Goal: Task Accomplishment & Management: Use online tool/utility

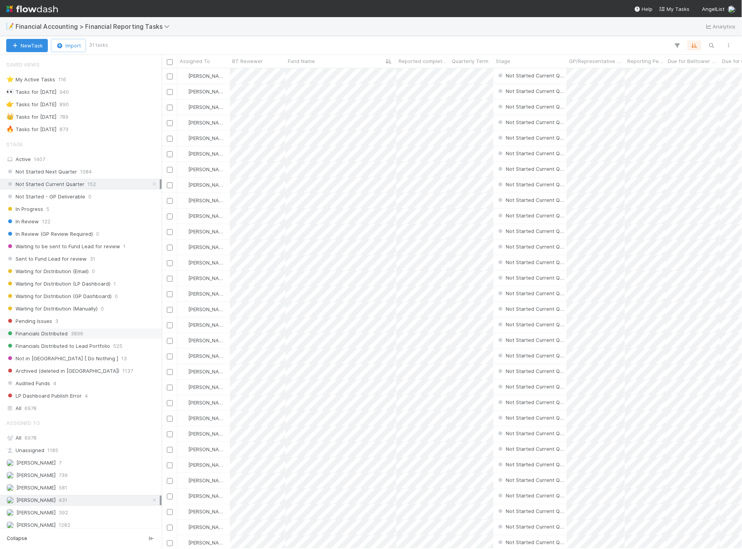
scroll to position [43, 0]
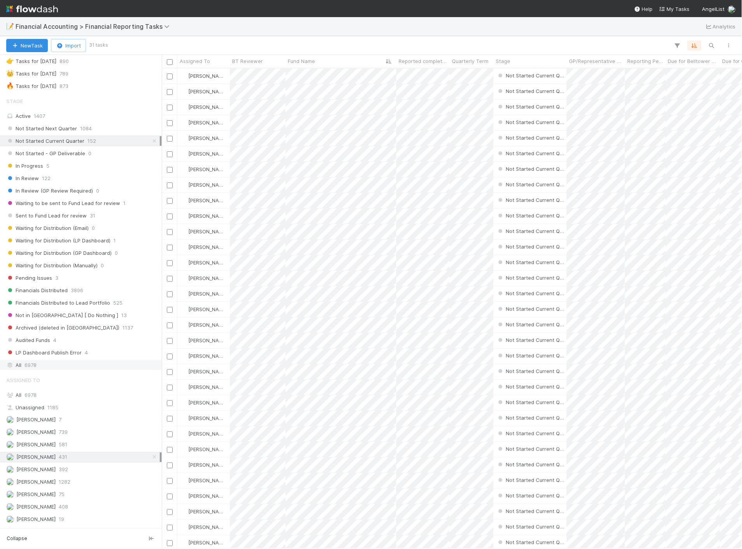
click at [30, 368] on span "6978" at bounding box center [30, 365] width 12 height 10
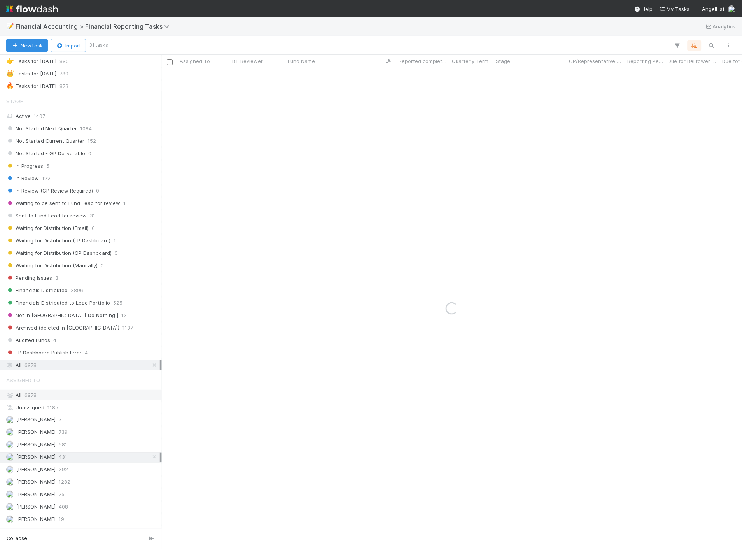
click at [32, 396] on span "6978" at bounding box center [30, 395] width 12 height 6
click at [712, 46] on icon "button" at bounding box center [712, 45] width 8 height 7
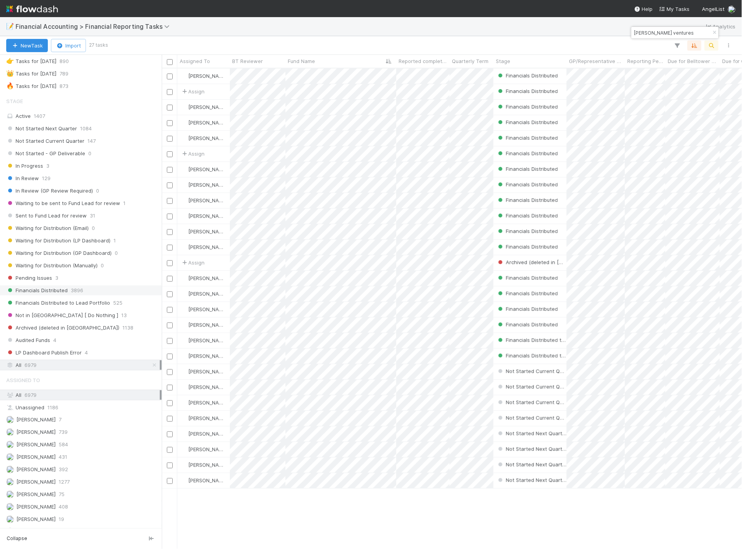
scroll to position [474, 573]
type input "rief ventures"
click at [60, 292] on span "Financials Distributed" at bounding box center [36, 290] width 61 height 10
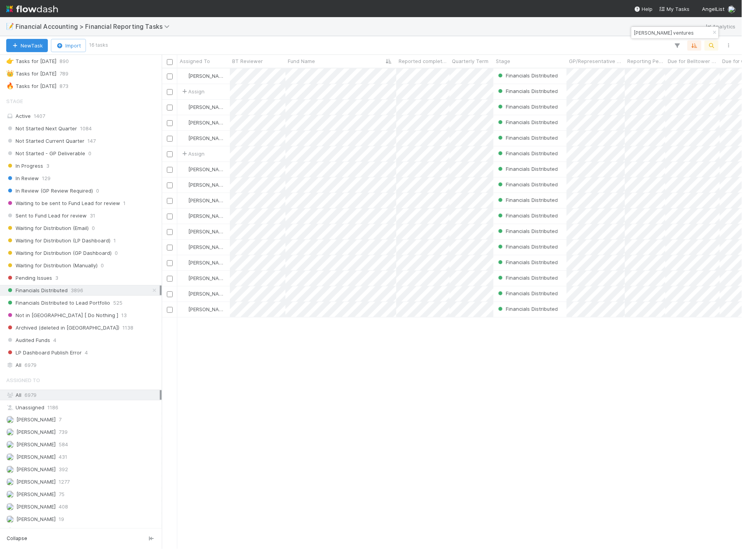
scroll to position [474, 573]
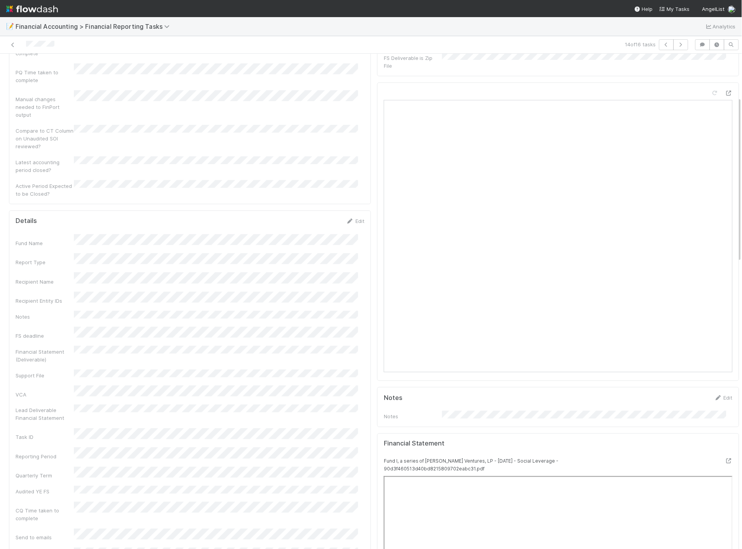
scroll to position [129, 0]
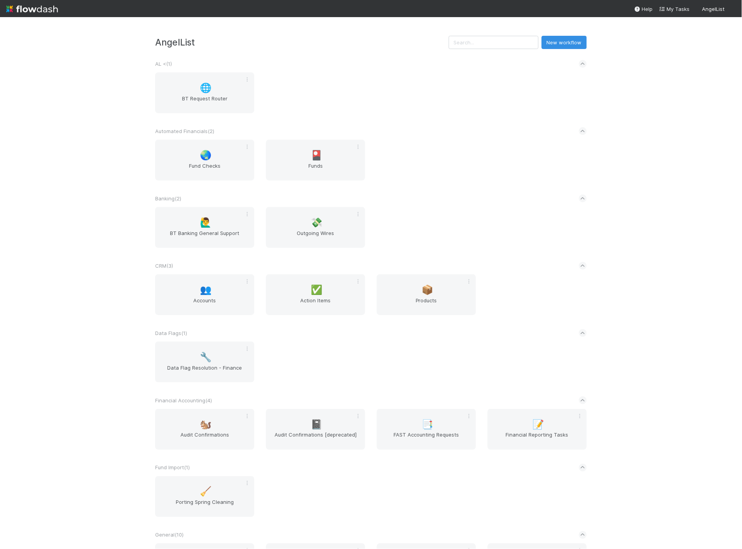
drag, startPoint x: 232, startPoint y: 33, endPoint x: 243, endPoint y: 65, distance: 34.1
click at [232, 32] on div "AngelList New workflow AL < ( 1 ) 🌐 BT Request Router Automated Financials ( 2 …" at bounding box center [371, 282] width 742 height 531
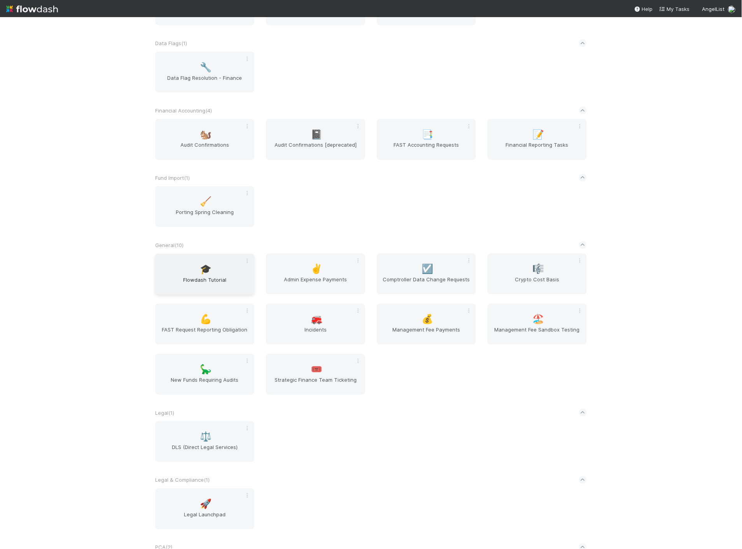
scroll to position [389, 0]
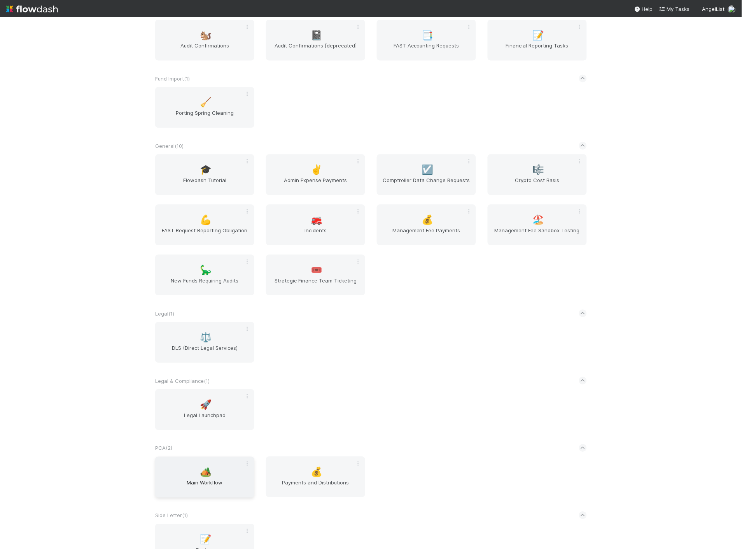
click at [202, 467] on span "🏕️" at bounding box center [206, 472] width 12 height 10
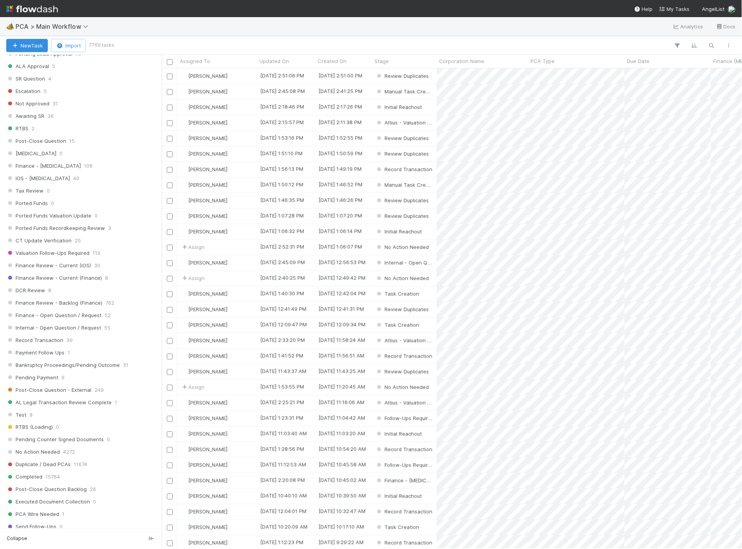
scroll to position [432, 0]
click at [96, 279] on span "Finance Review - Current (Finance)" at bounding box center [54, 275] width 96 height 10
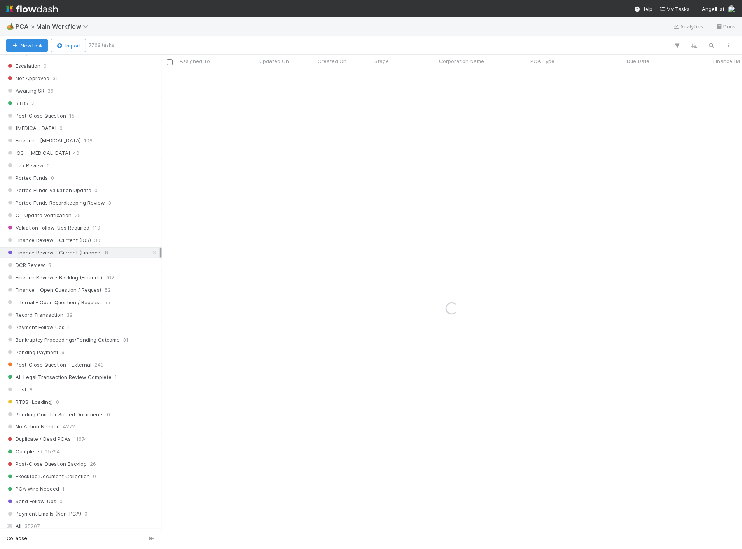
scroll to position [432, 0]
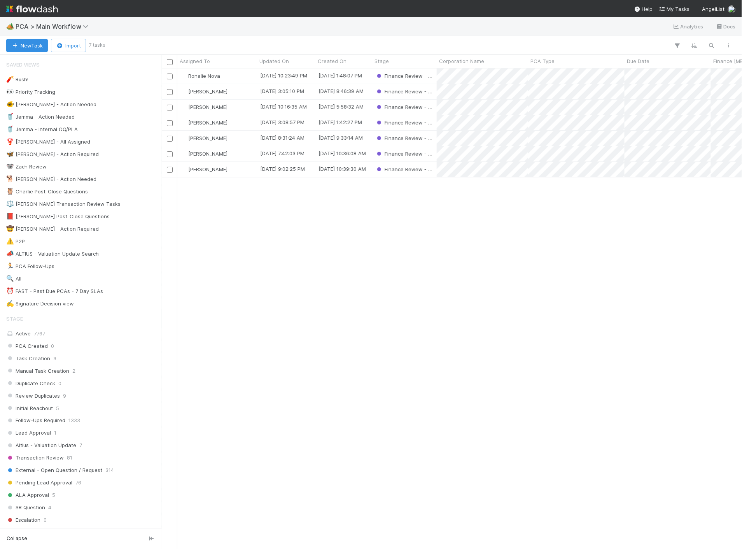
scroll to position [474, 573]
click at [213, 138] on span "[PERSON_NAME]" at bounding box center [207, 138] width 39 height 6
click at [216, 153] on span "Jacob Luna you" at bounding box center [217, 155] width 51 height 6
click at [199, 77] on span "Ronalie Nova" at bounding box center [204, 76] width 32 height 6
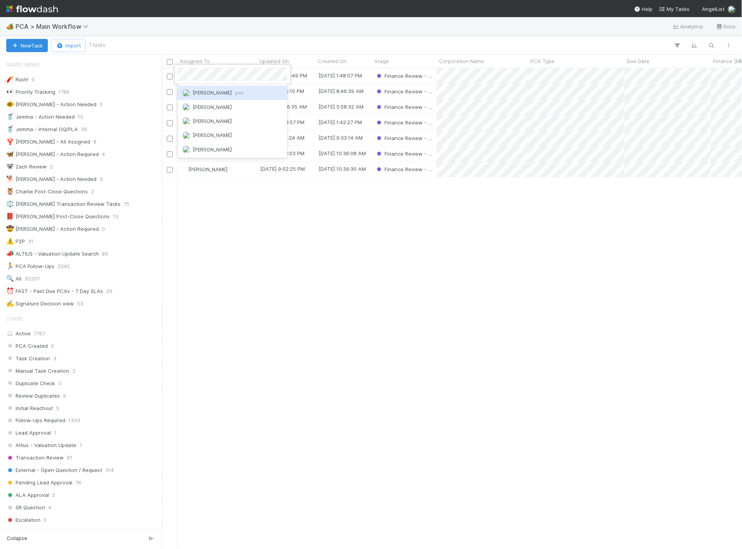
click at [196, 93] on span "Jacob Luna you" at bounding box center [217, 92] width 51 height 6
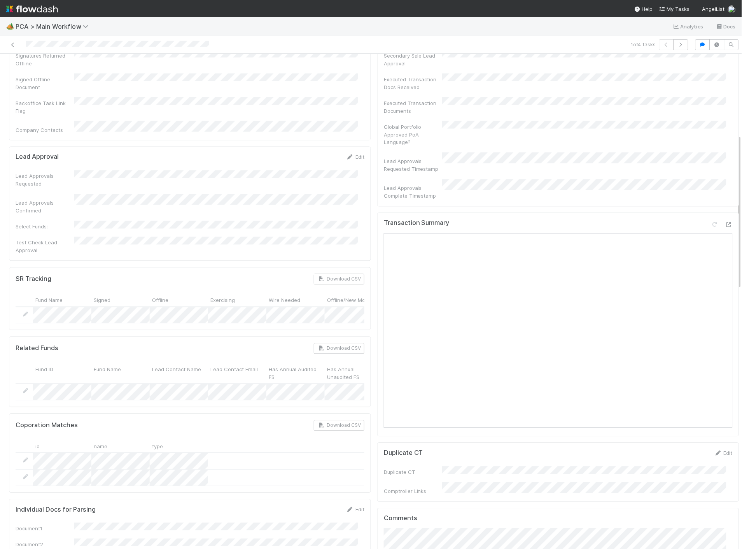
scroll to position [259, 0]
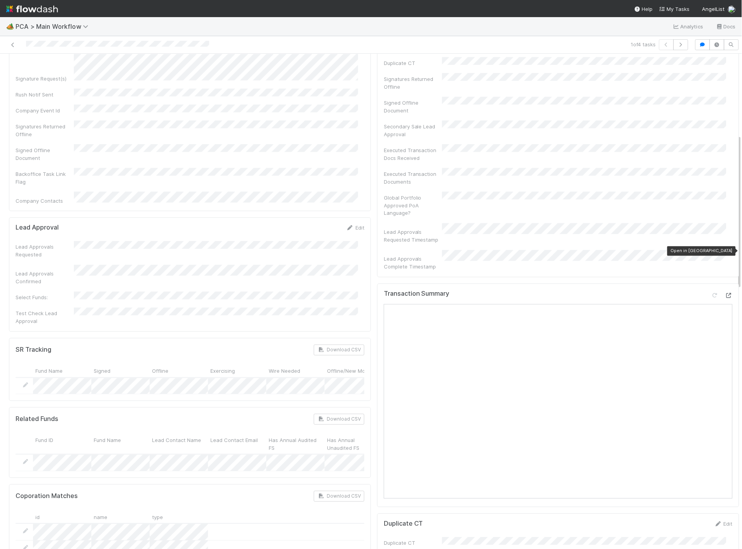
click at [725, 293] on icon at bounding box center [729, 295] width 8 height 5
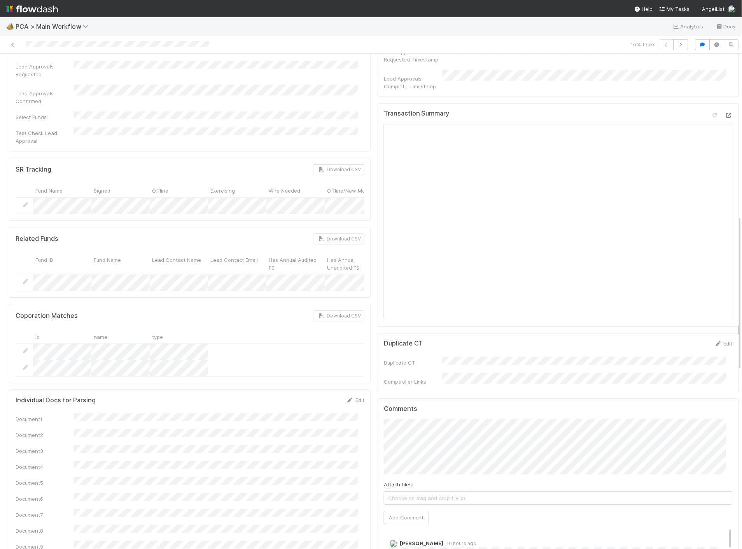
scroll to position [518, 0]
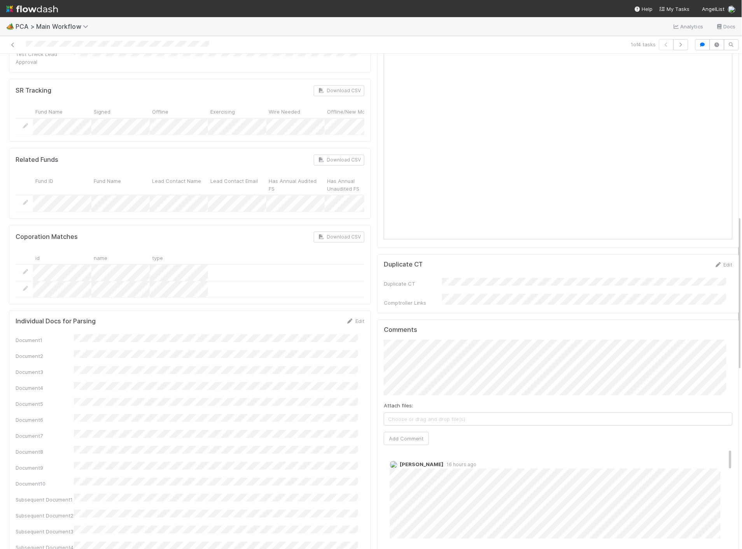
click at [457, 347] on div "Attach files: Choose or drag and drop file(s) Add Comment" at bounding box center [558, 391] width 349 height 105
click at [407, 432] on button "Add Comment" at bounding box center [406, 438] width 45 height 13
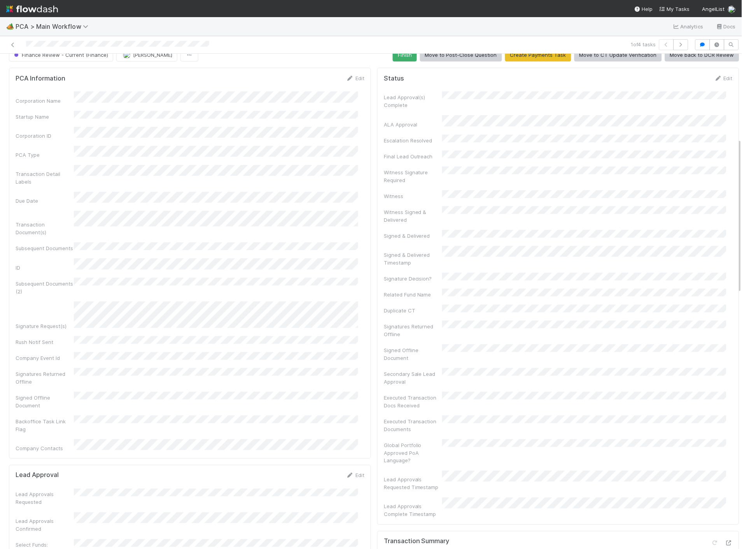
scroll to position [0, 0]
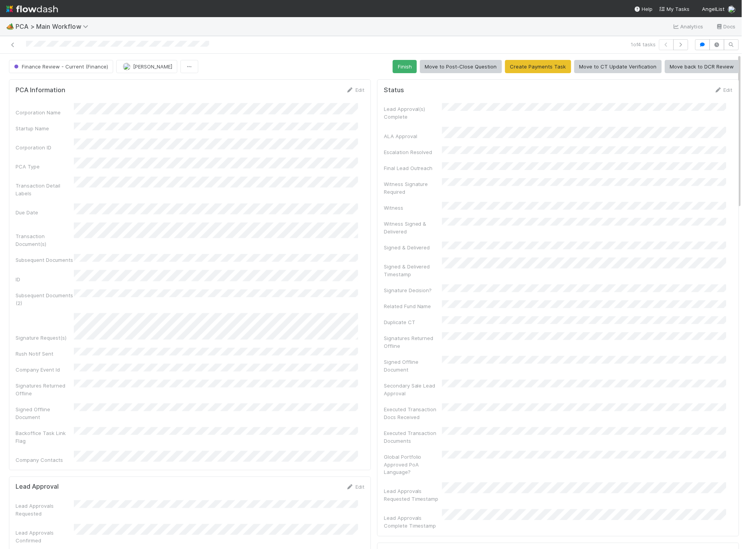
click at [397, 63] on button "Finish" at bounding box center [405, 66] width 24 height 13
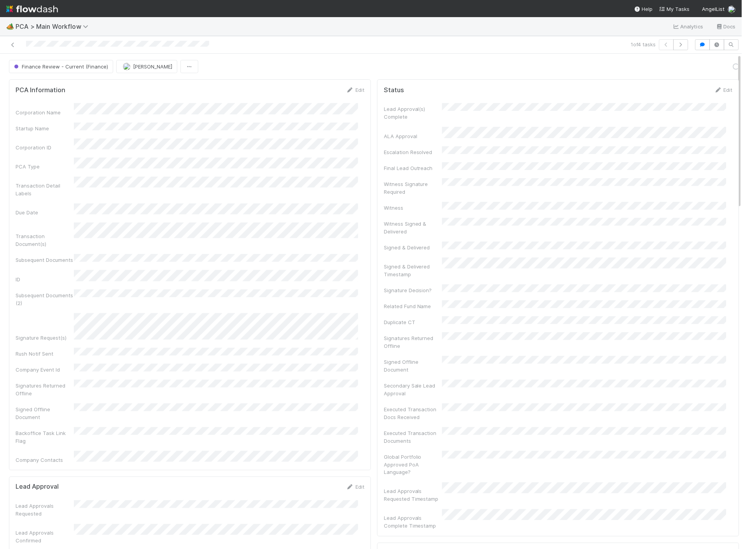
scroll to position [0, 2]
click at [10, 49] on div at bounding box center [176, 44] width 346 height 11
click at [12, 46] on icon at bounding box center [13, 44] width 8 height 5
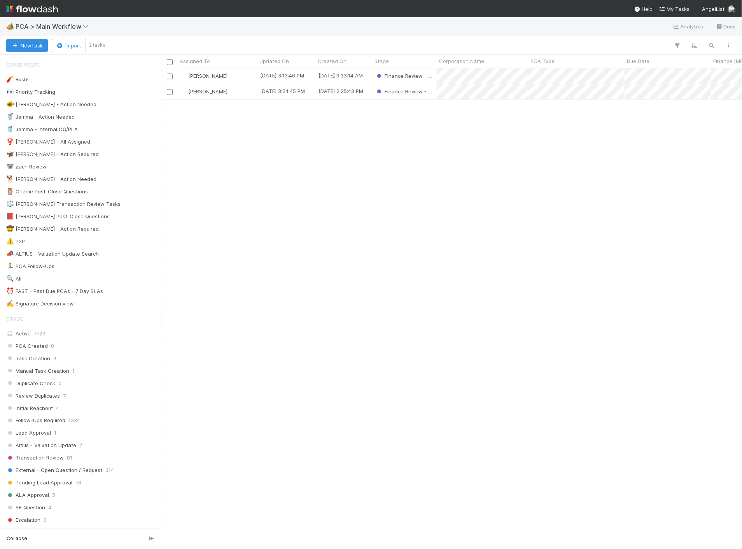
scroll to position [474, 573]
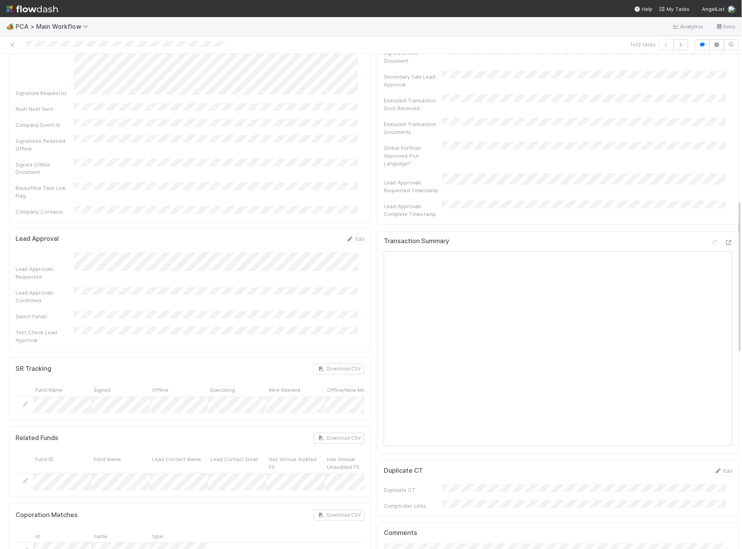
scroll to position [475, 0]
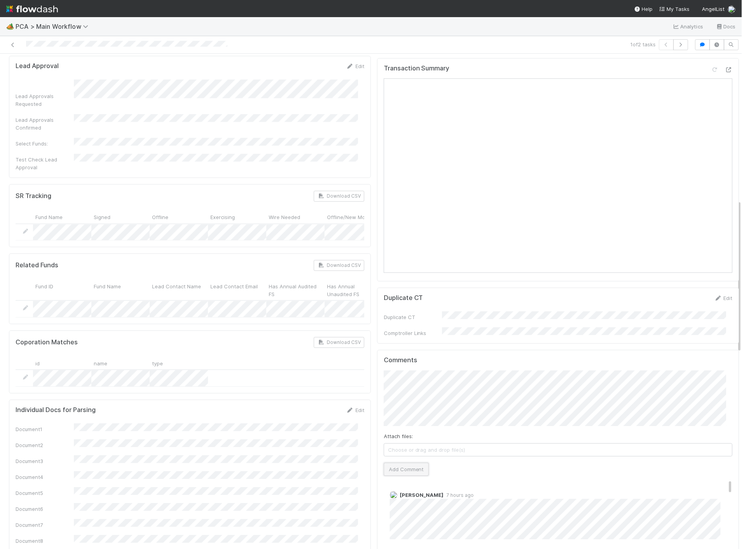
click at [414, 462] on button "Add Comment" at bounding box center [406, 468] width 45 height 13
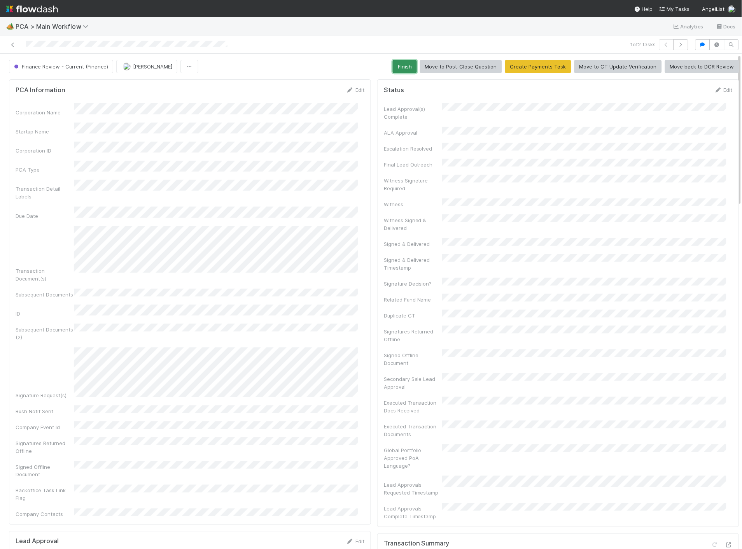
click at [397, 66] on button "Finish" at bounding box center [405, 66] width 24 height 13
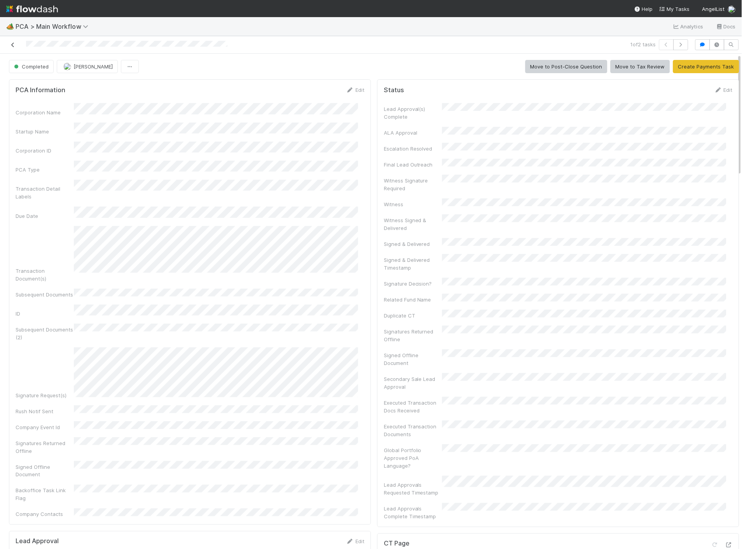
click at [14, 43] on icon at bounding box center [13, 44] width 8 height 5
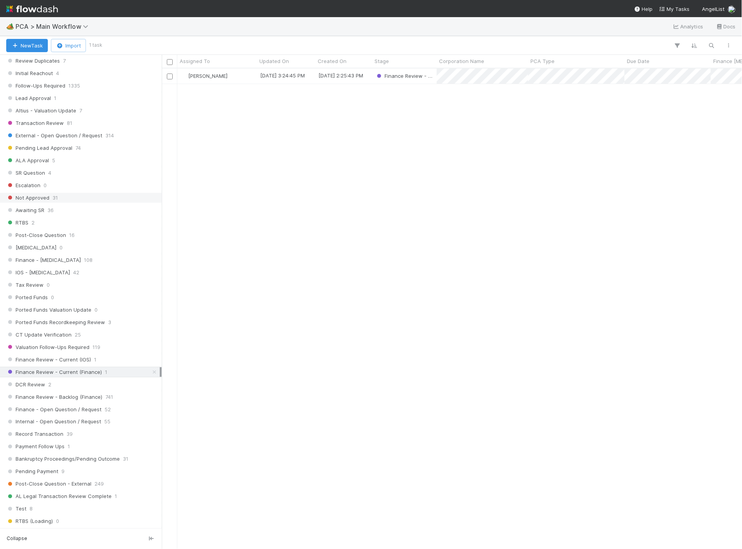
scroll to position [345, 0]
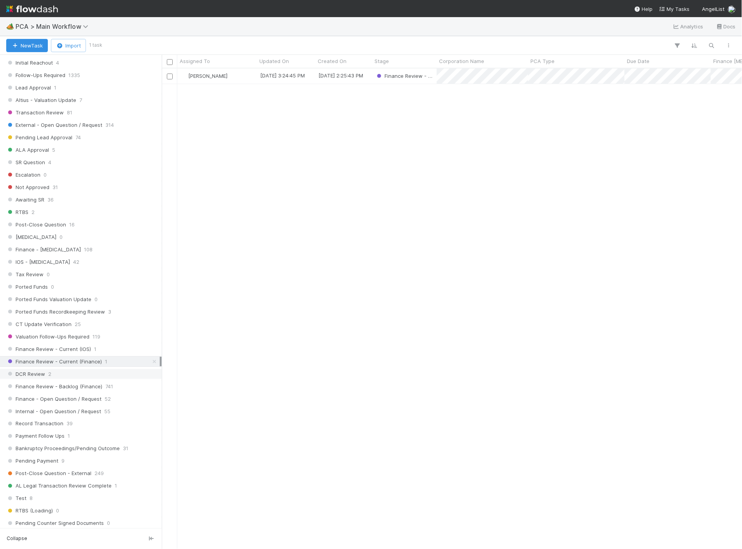
click at [136, 379] on div "DCR Review 2" at bounding box center [83, 374] width 154 height 10
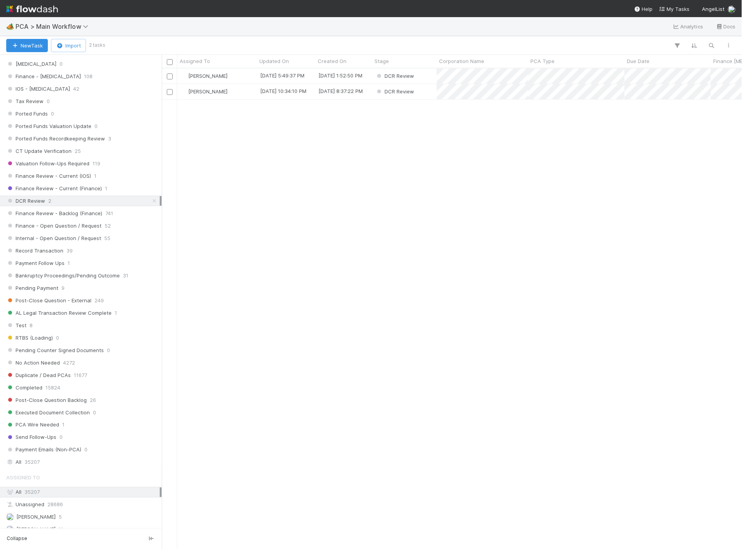
scroll to position [432, 0]
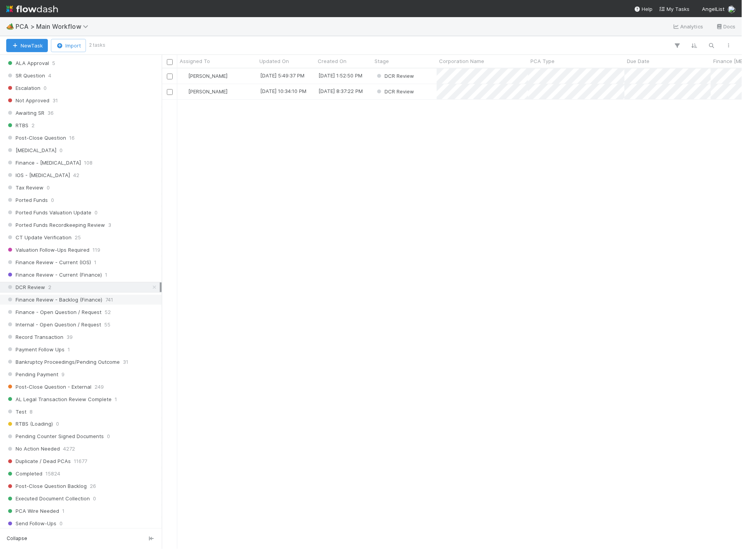
click at [124, 302] on div "Finance Review - Backlog (Finance) 741" at bounding box center [83, 300] width 154 height 10
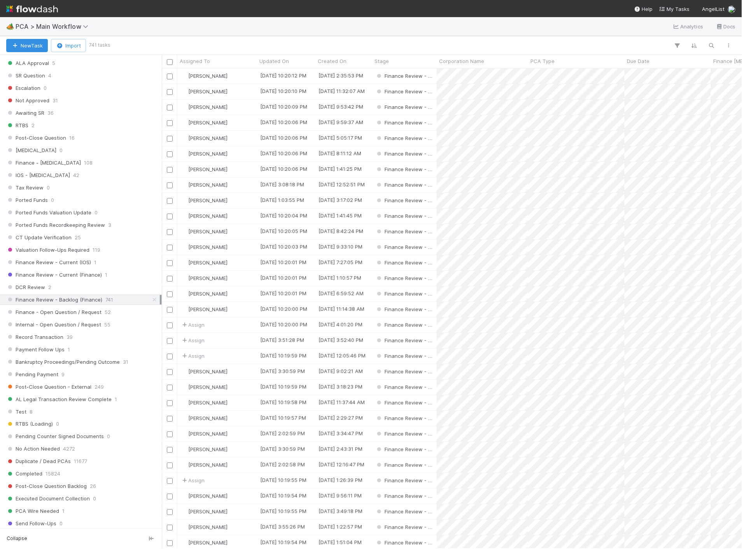
scroll to position [474, 573]
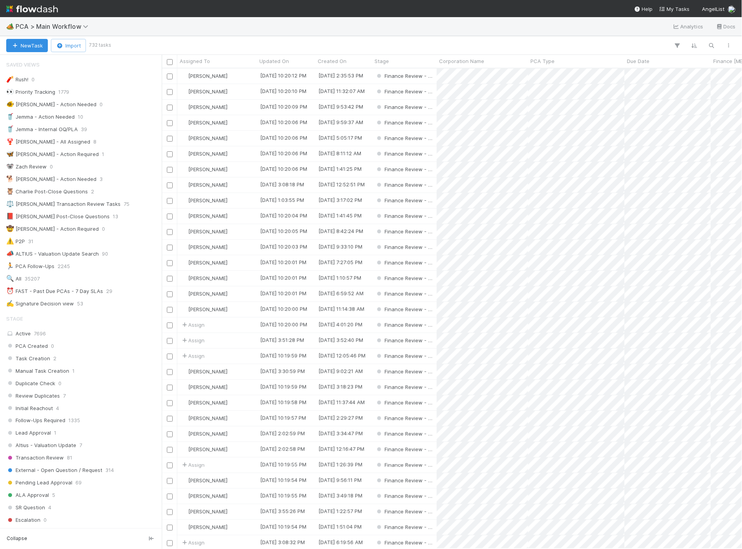
scroll to position [432, 0]
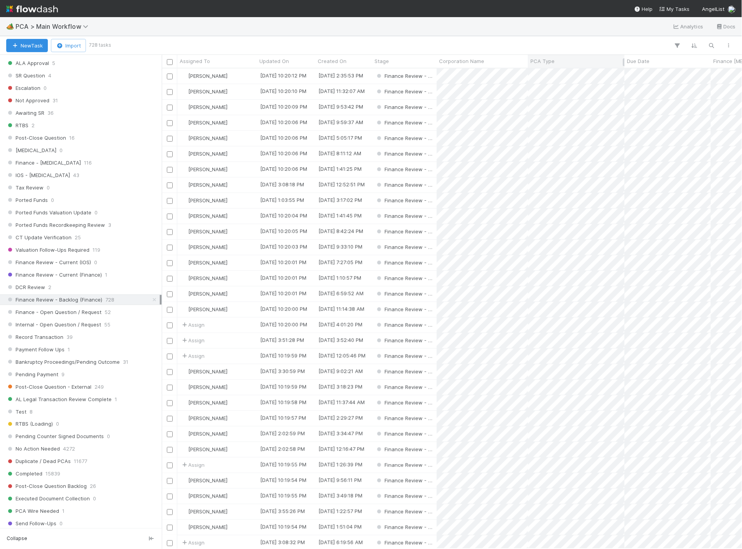
click at [558, 65] on div "PCA Type" at bounding box center [576, 61] width 92 height 8
click at [557, 75] on div "Sort A → Z" at bounding box center [575, 76] width 89 height 12
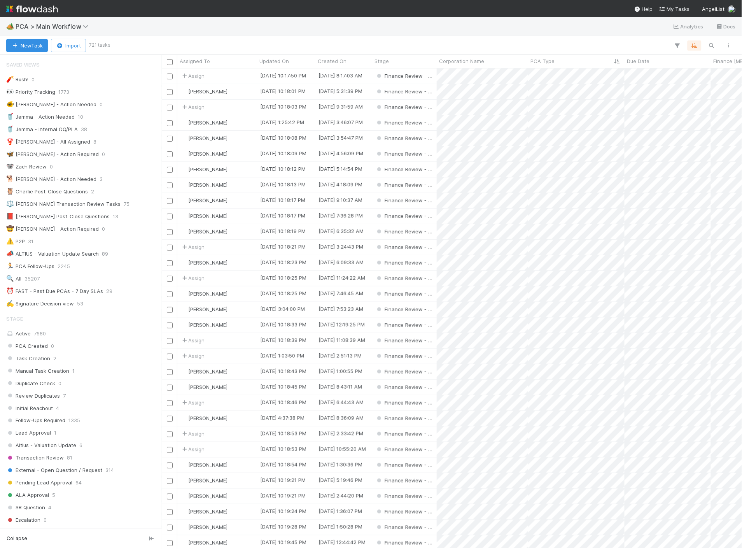
scroll to position [432, 0]
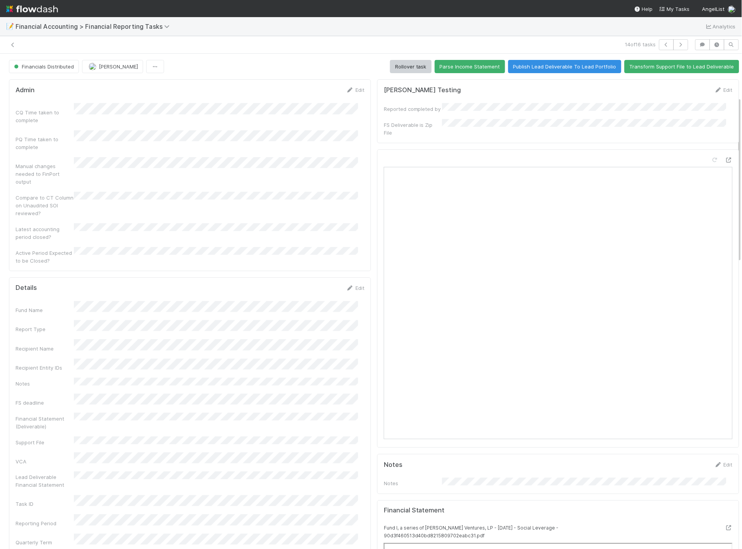
scroll to position [129, 0]
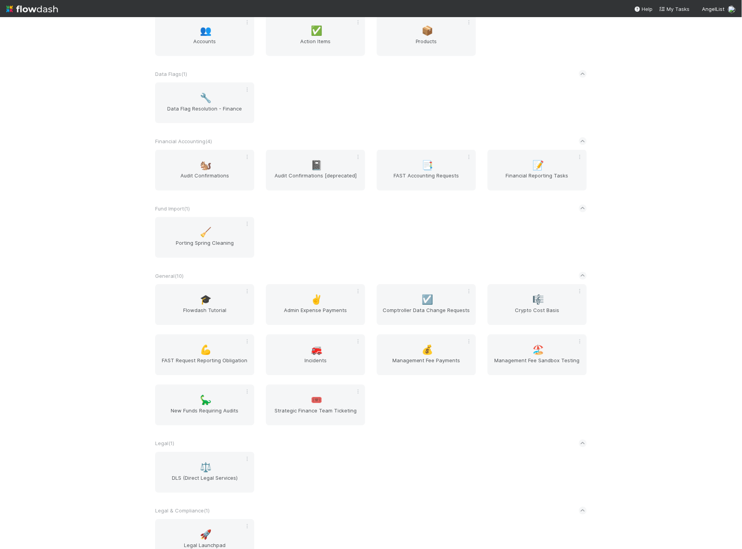
scroll to position [216, 0]
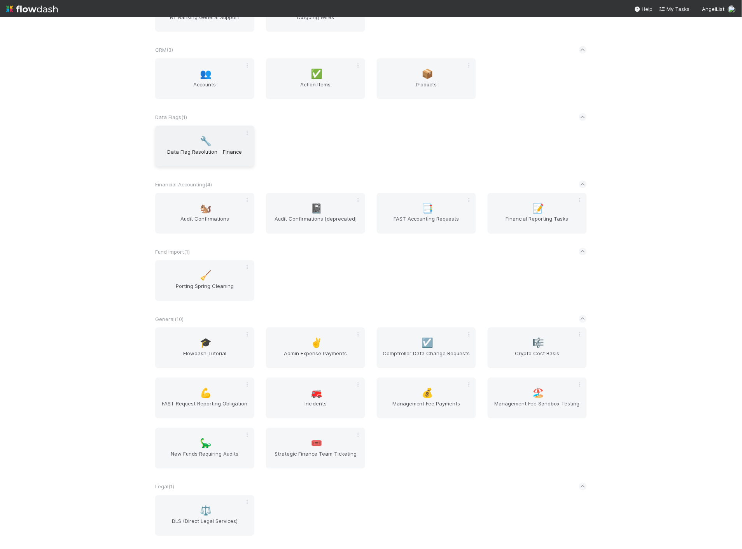
click at [217, 152] on span "Data Flag Resolution - Finance" at bounding box center [204, 156] width 93 height 16
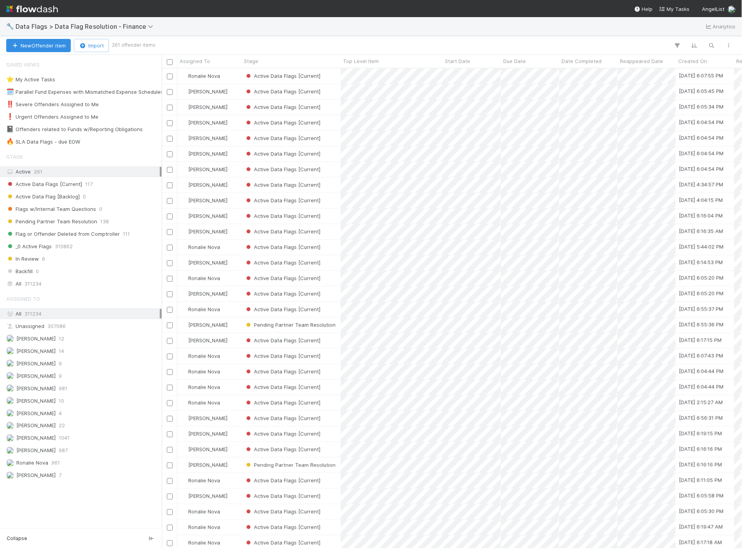
scroll to position [474, 573]
